Goal: Feedback & Contribution: Submit feedback/report problem

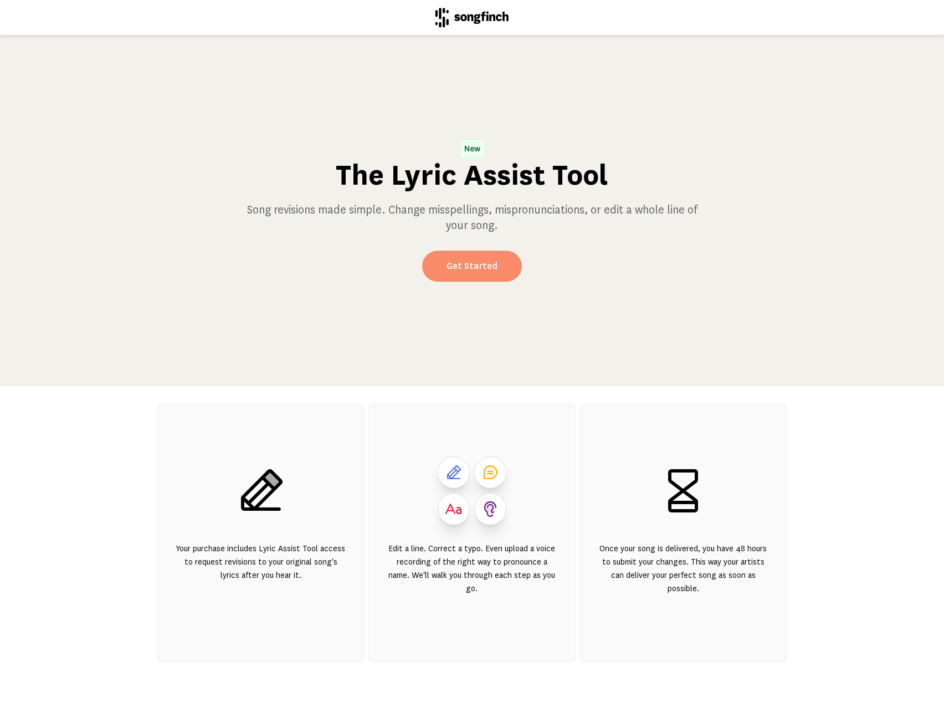
click at [459, 267] on link "Get Started" at bounding box center [472, 266] width 100 height 31
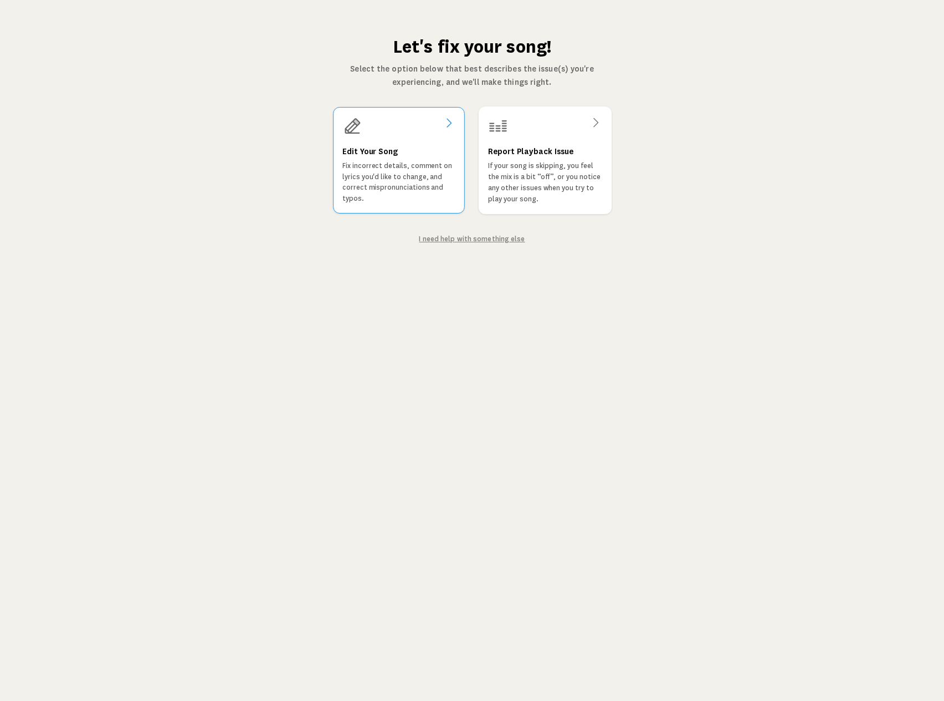
click at [390, 173] on p "Fix incorrect details, comment on lyrics you'd like to change, and correct misp…" at bounding box center [399, 182] width 113 height 44
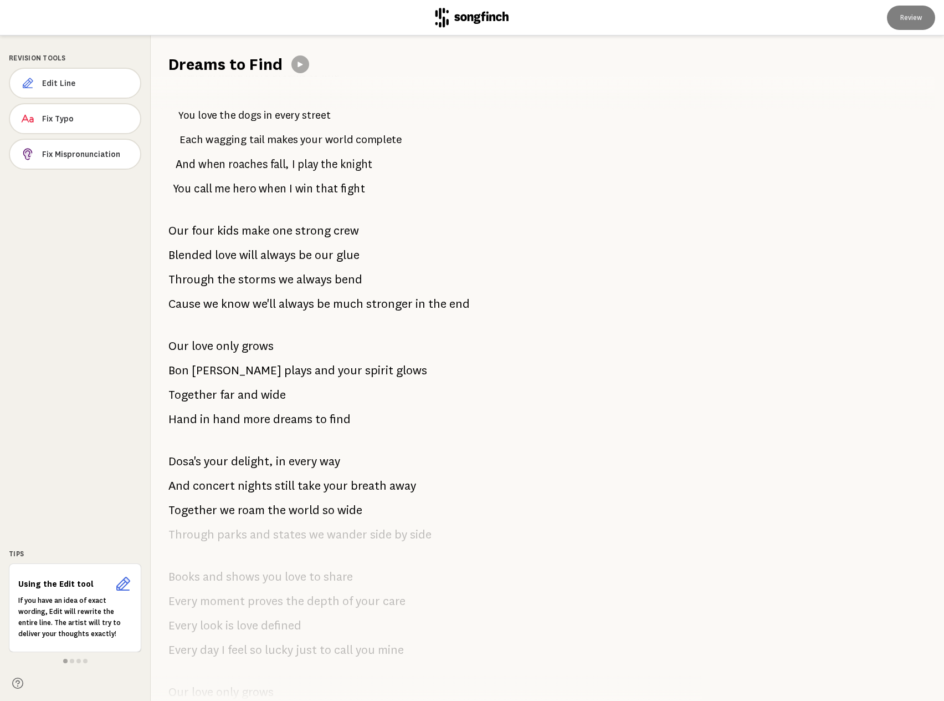
scroll to position [159, 0]
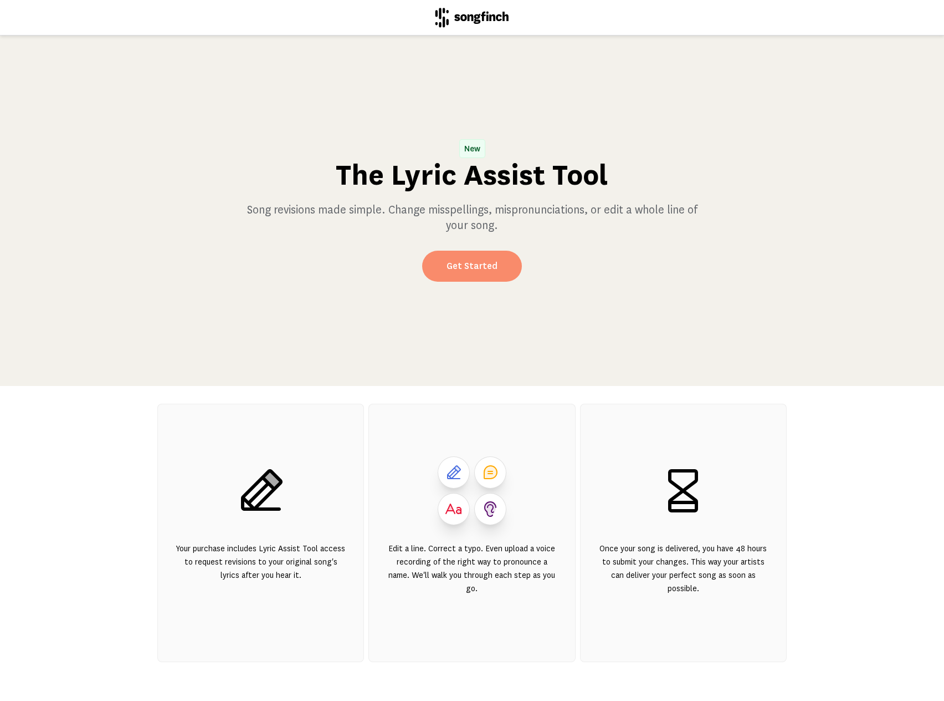
click at [478, 262] on link "Get Started" at bounding box center [472, 266] width 100 height 31
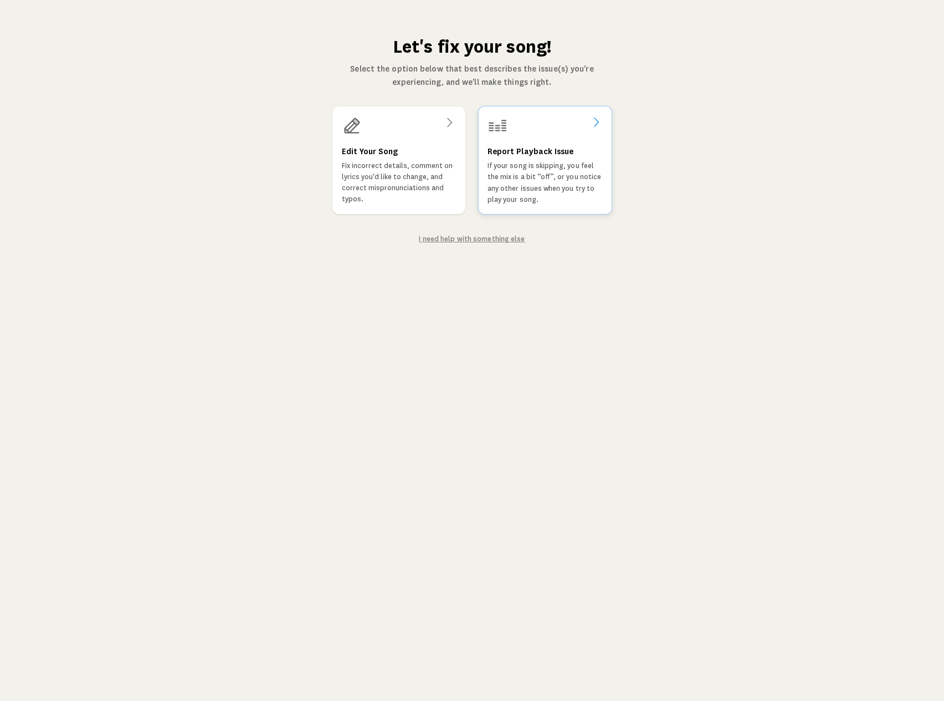
click at [528, 156] on h3 "Report Playback Issue" at bounding box center [531, 151] width 86 height 13
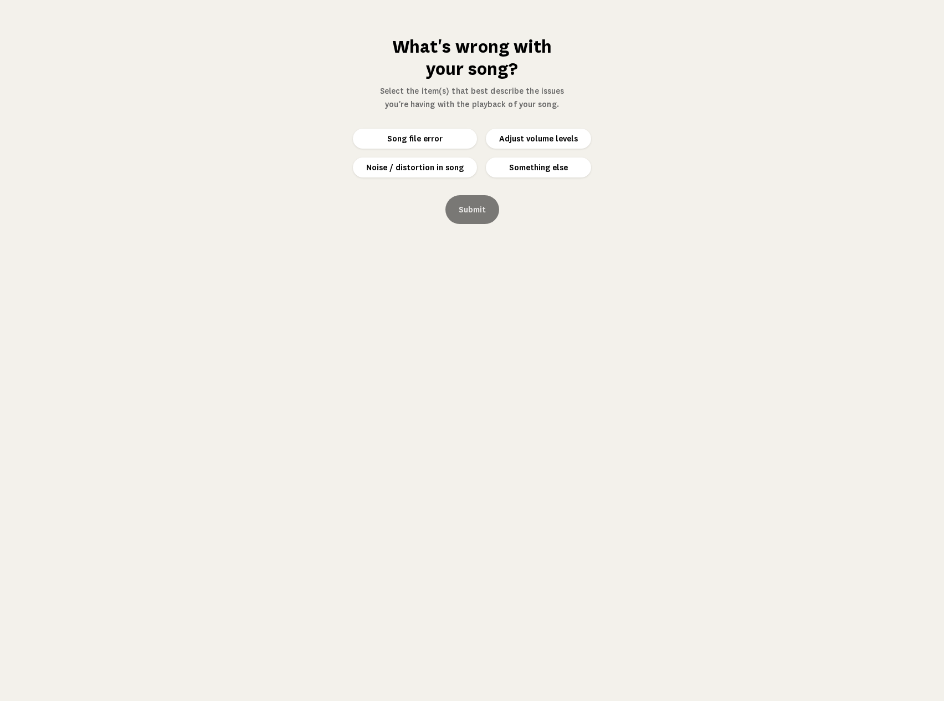
click at [534, 168] on button "Something else" at bounding box center [538, 167] width 105 height 20
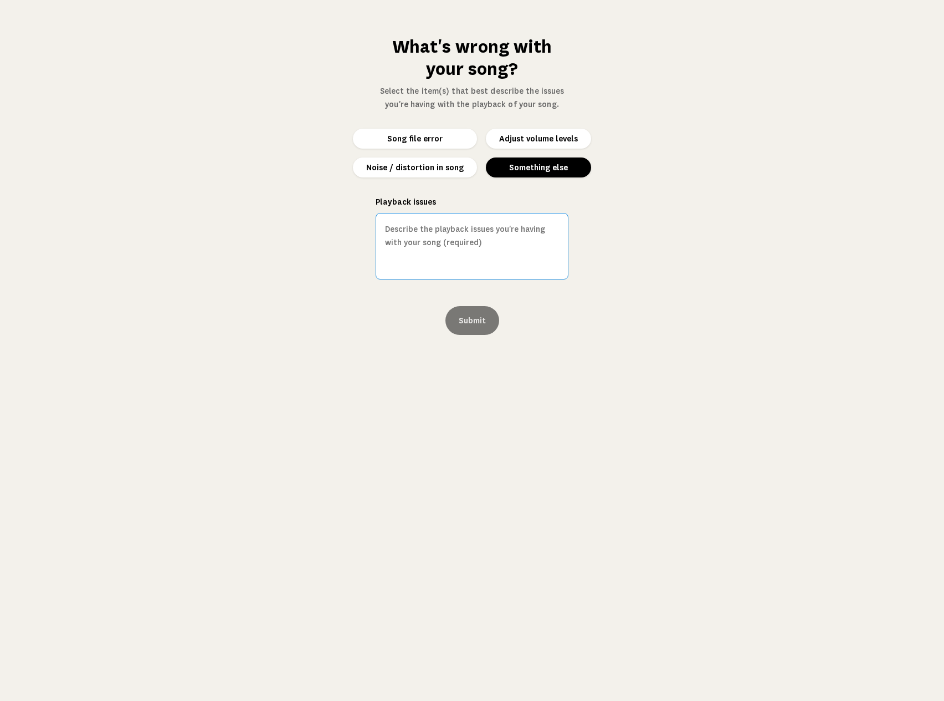
click at [477, 246] on textarea "Playback issues" at bounding box center [472, 246] width 193 height 67
type textarea "I"
click at [446, 231] on textarea "It sounds great! I it possible to add a bit of drums or something where necessa…" at bounding box center [472, 246] width 193 height 67
drag, startPoint x: 439, startPoint y: 227, endPoint x: 350, endPoint y: 231, distance: 88.8
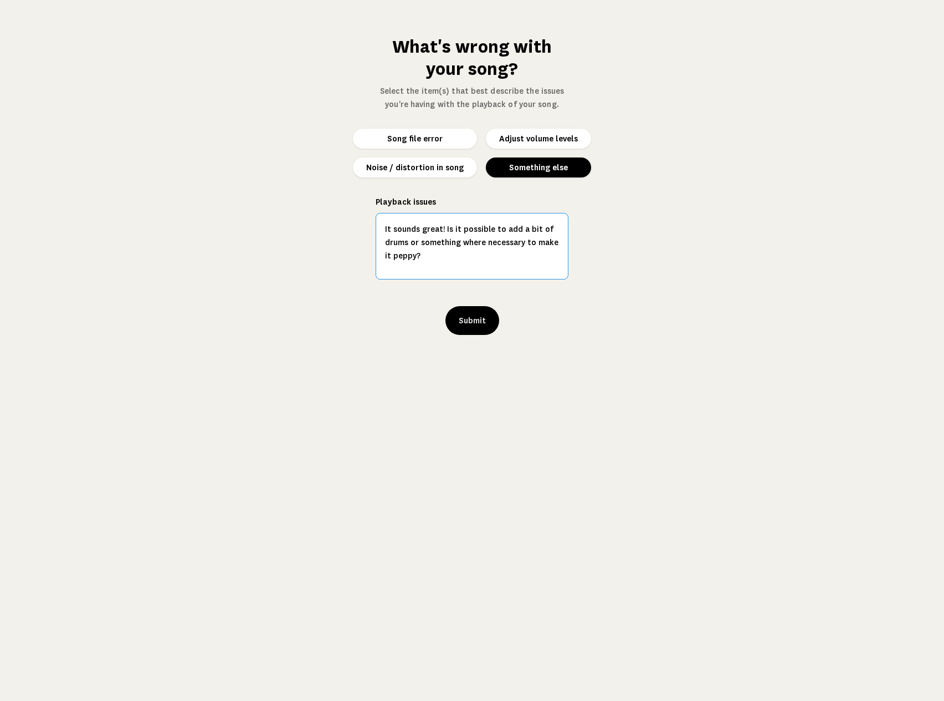
click at [350, 231] on div "What's wrong with your song? Select the item(s) that best describe the issues y…" at bounding box center [472, 350] width 944 height 701
drag, startPoint x: 464, startPoint y: 227, endPoint x: 525, endPoint y: 229, distance: 60.5
click at [525, 229] on textarea "I! Is it possible to add a bit of drums or something where necessary to make it…" at bounding box center [472, 246] width 193 height 67
click at [422, 239] on textarea "I! Is it possible to add a bit of drums or something where necessary to make it…" at bounding box center [472, 246] width 193 height 67
drag, startPoint x: 392, startPoint y: 225, endPoint x: 461, endPoint y: 232, distance: 69.0
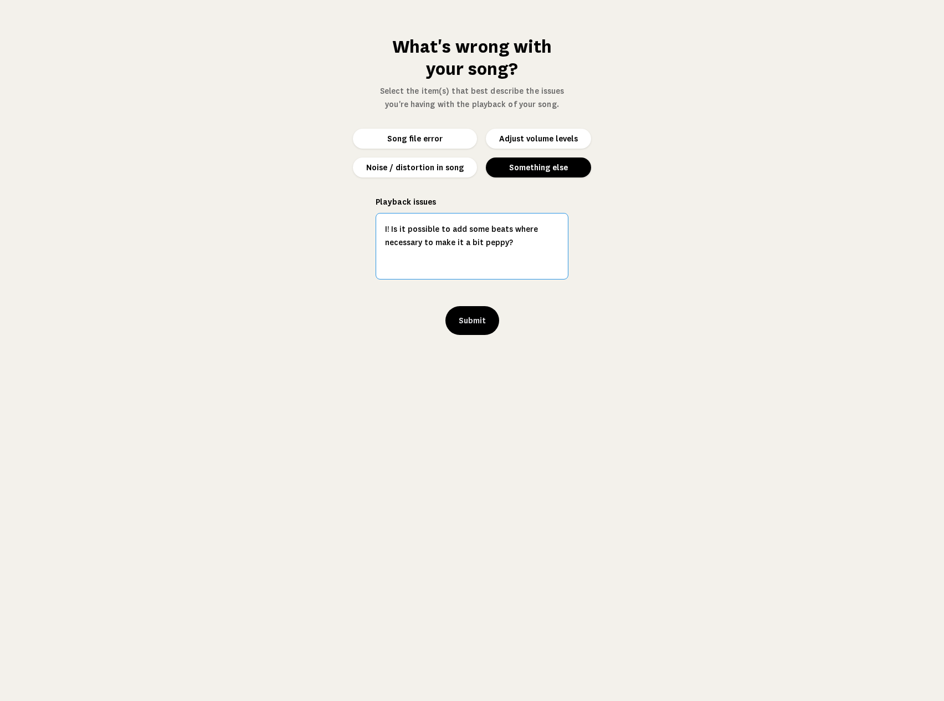
click at [393, 225] on textarea "I! Is it possible to add some beats where necessary to make it a bit peppy?" at bounding box center [472, 246] width 193 height 67
click at [393, 228] on textarea "Lo Is it possible to add some beats where necessary to make it a bit peppy?" at bounding box center [472, 246] width 193 height 67
click at [398, 230] on textarea "Lov Is it possible to add some beats where necessary to make it a bit peppy?" at bounding box center [472, 246] width 193 height 67
click at [402, 229] on textarea "Love Is it possible to add some beats where necessary to make it a bit peppy?" at bounding box center [472, 246] width 193 height 67
click at [403, 227] on textarea "Love Is it possible to add some beats where necessary to make it a bit peppy?" at bounding box center [472, 246] width 193 height 67
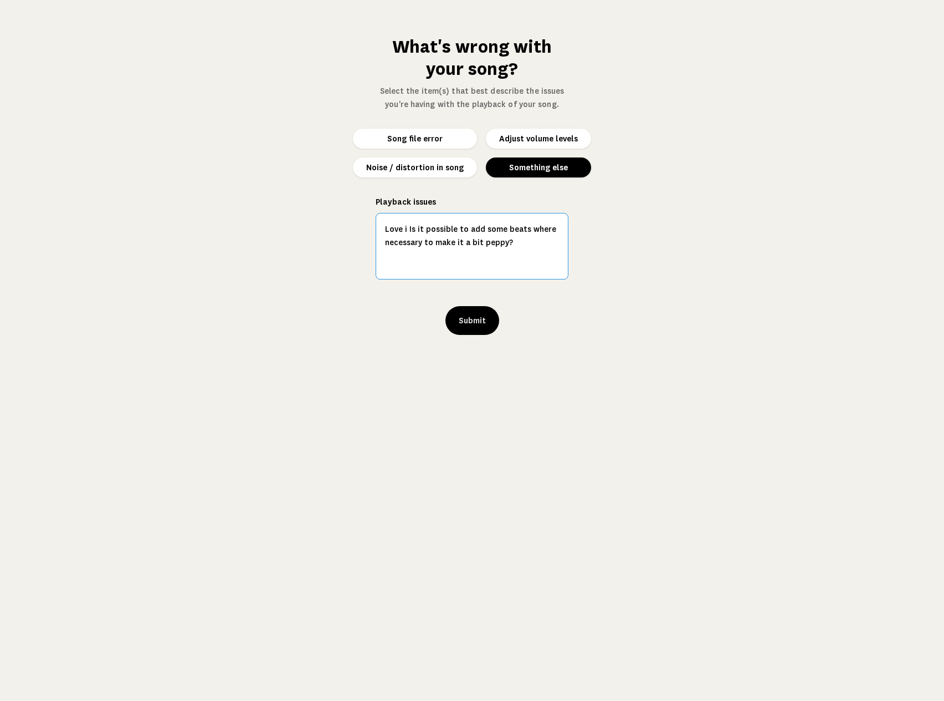
click at [406, 228] on textarea "Love i Is it possible to add some beats where necessary to make it a bit peppy?" at bounding box center [472, 246] width 193 height 67
click at [409, 228] on textarea "Love it Is it possible to add some beats where necessary to make it a bit peppy?" at bounding box center [472, 246] width 193 height 67
type textarea "Love it! Is it possible to add some beats where necessary to make it a bit pepp…"
click at [474, 315] on button "Submit" at bounding box center [473, 320] width 54 height 29
